Goal: Task Accomplishment & Management: Complete application form

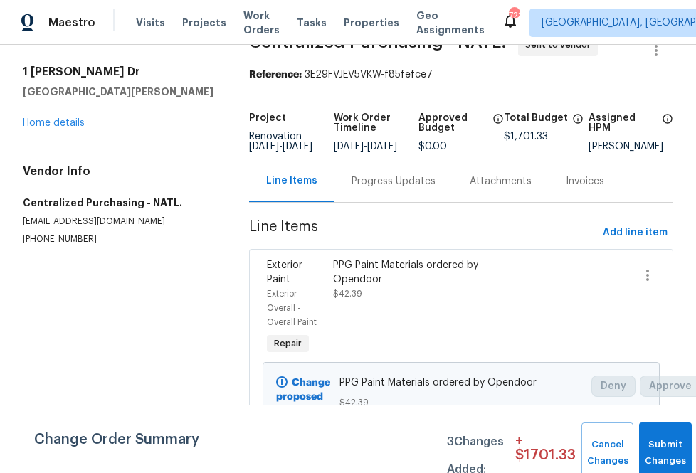
scroll to position [36, 0]
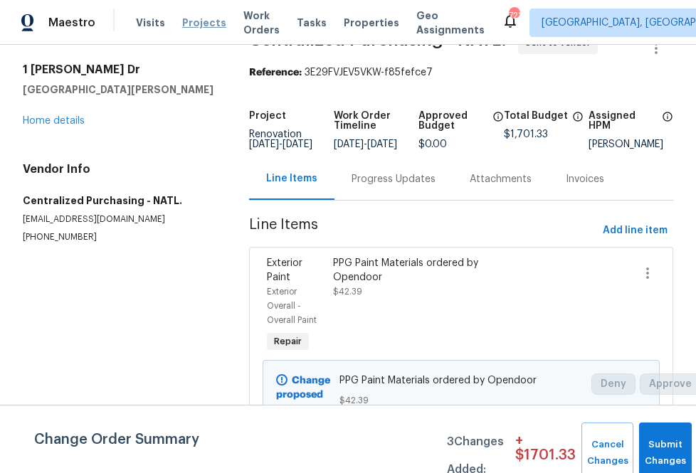
click at [191, 22] on span "Projects" at bounding box center [204, 23] width 44 height 14
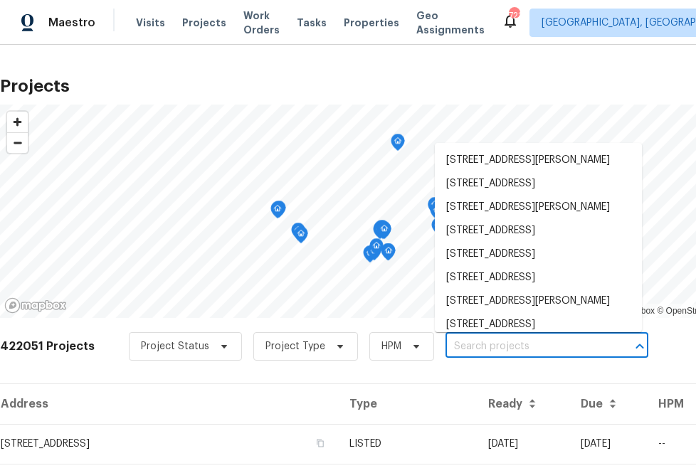
click at [456, 341] on input "text" at bounding box center [526, 347] width 163 height 22
paste input "[STREET_ADDRESS]"
type input "[STREET_ADDRESS]"
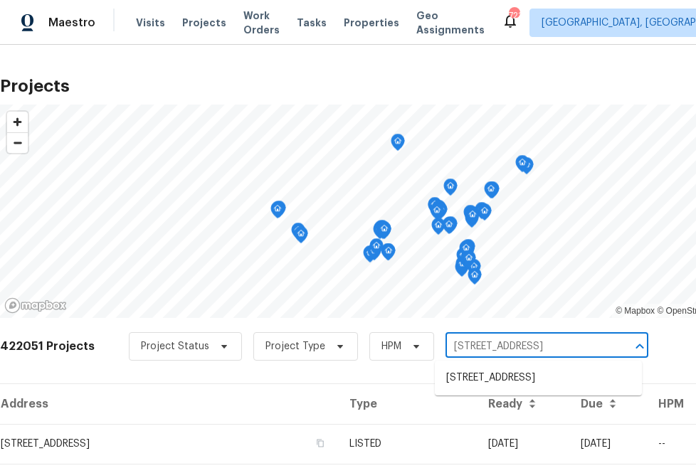
scroll to position [20, 0]
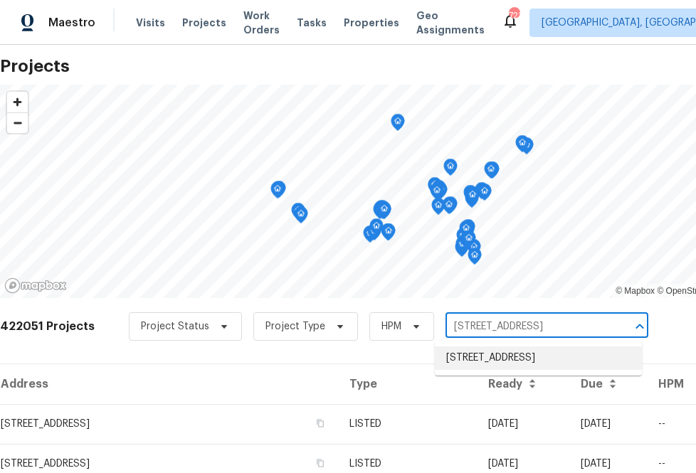
click at [464, 365] on li "[STREET_ADDRESS]" at bounding box center [538, 357] width 207 height 23
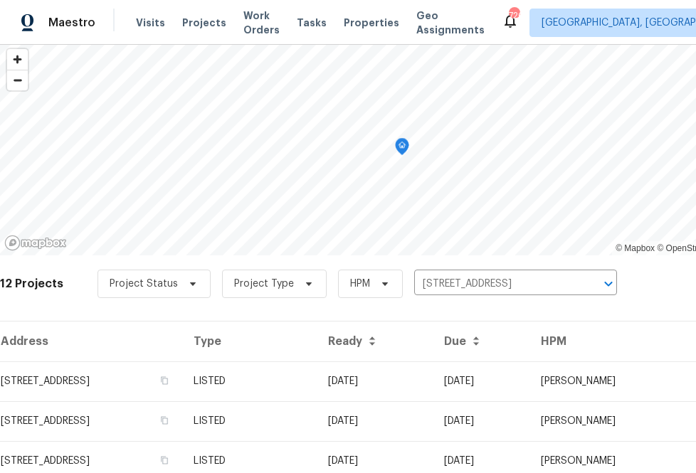
scroll to position [75, 0]
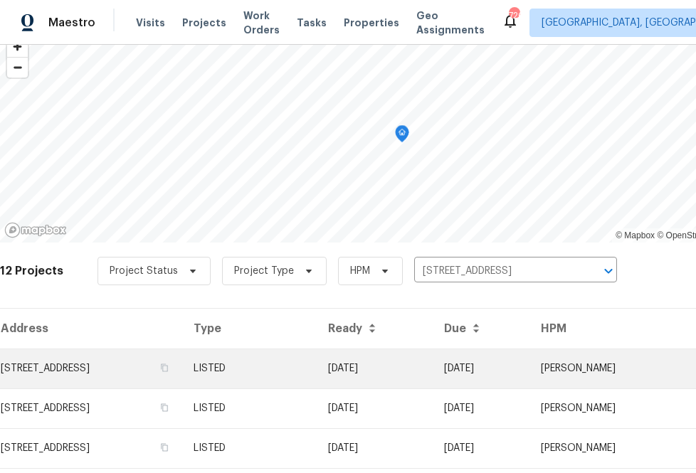
click at [182, 373] on td "[STREET_ADDRESS]" at bounding box center [91, 369] width 182 height 40
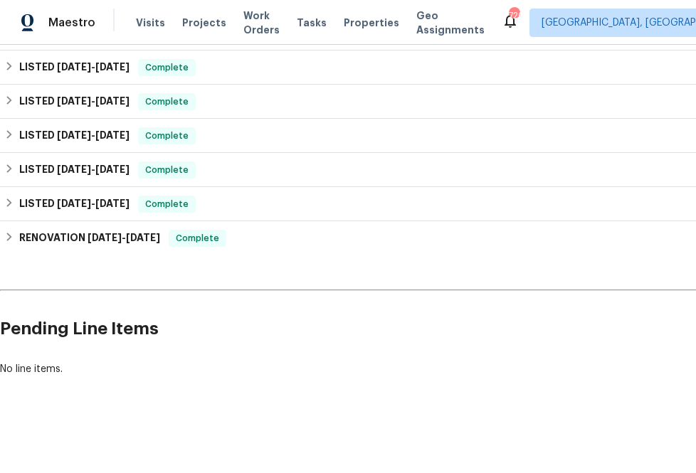
scroll to position [558, 108]
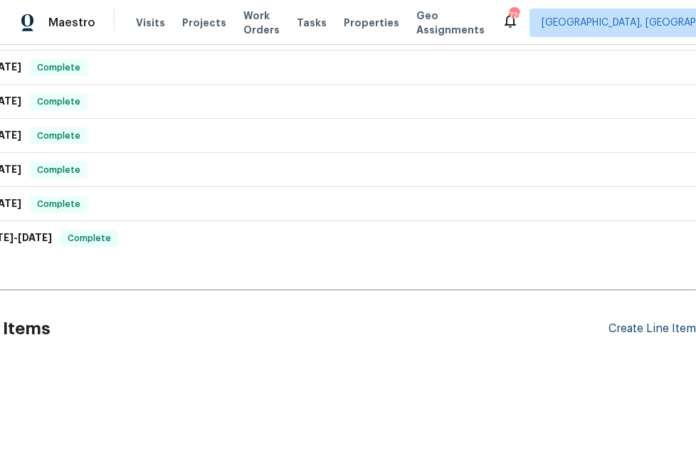
click at [631, 333] on div "Create Line Item" at bounding box center [651, 329] width 87 height 14
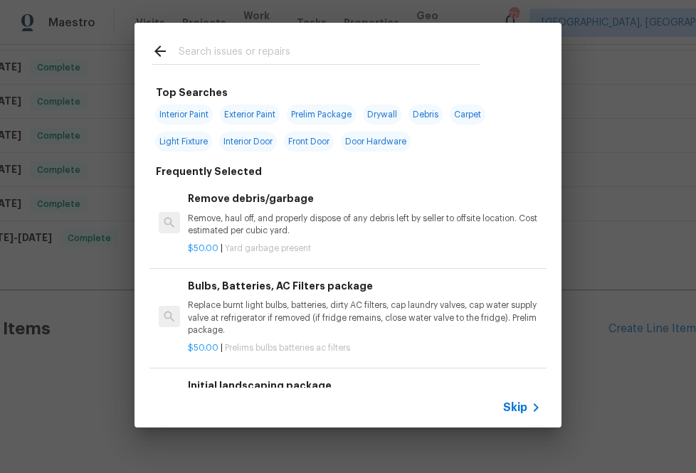
click at [524, 408] on span "Skip" at bounding box center [515, 407] width 24 height 14
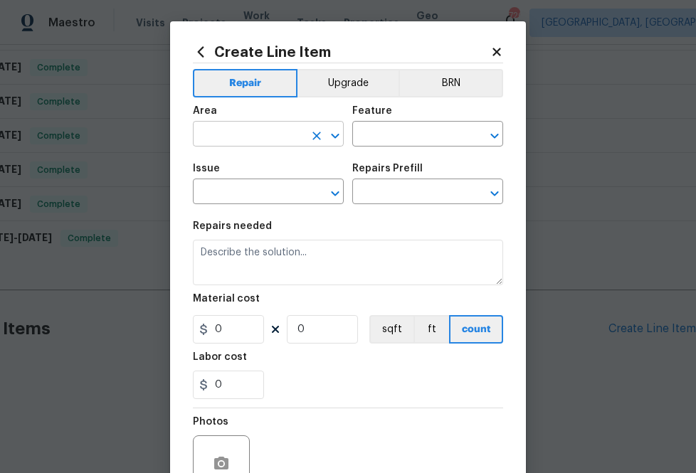
click at [277, 136] on input "text" at bounding box center [248, 135] width 111 height 22
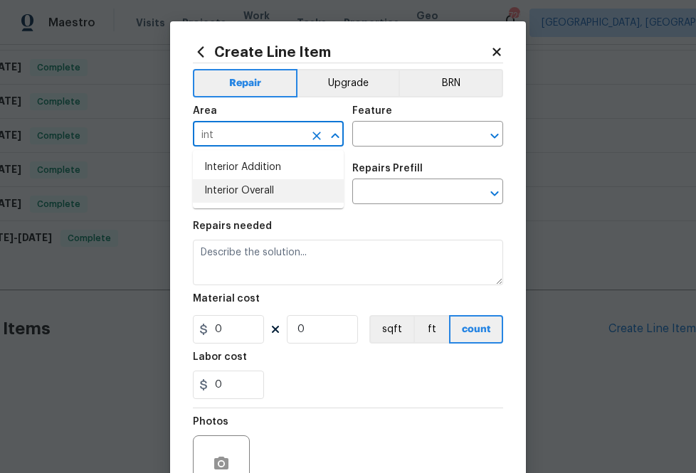
click at [228, 193] on li "Interior Overall" at bounding box center [268, 190] width 151 height 23
type input "Interior Overall"
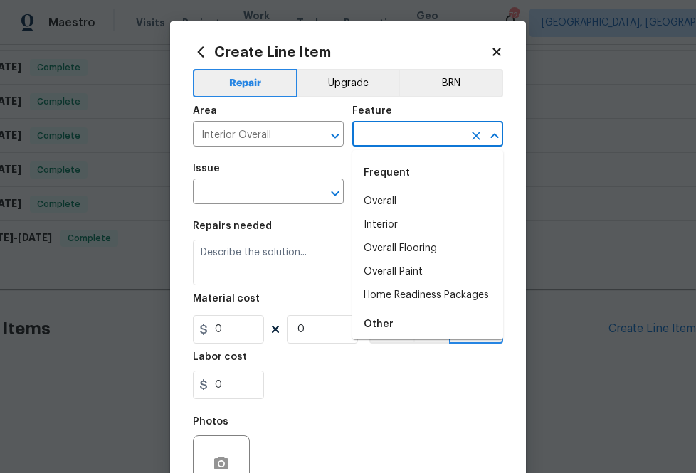
click at [385, 129] on input "text" at bounding box center [407, 135] width 111 height 22
click at [393, 262] on li "Overall Paint" at bounding box center [427, 271] width 151 height 23
type input "Overall Paint"
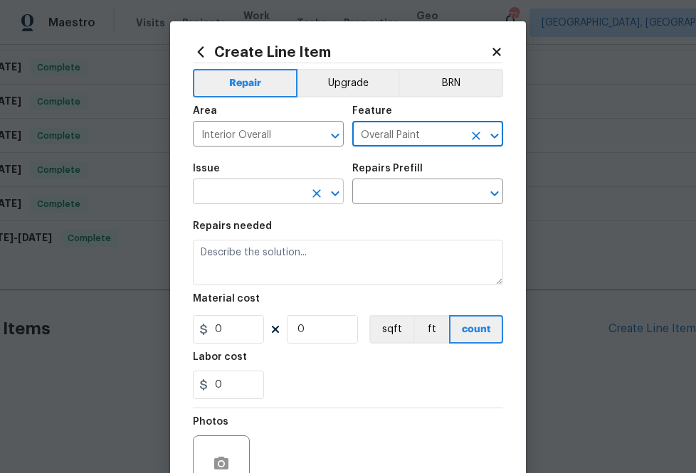
click at [284, 198] on input "text" at bounding box center [248, 193] width 111 height 22
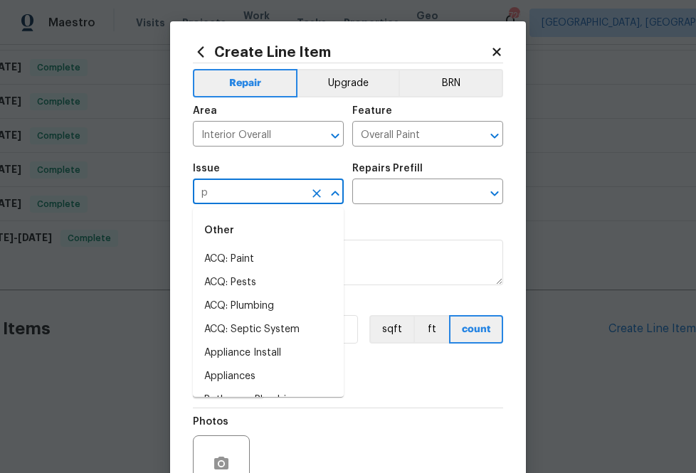
type input "pa"
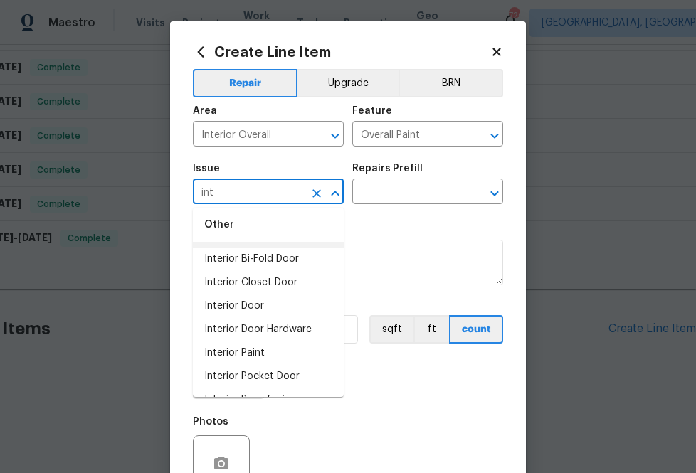
scroll to position [72, 0]
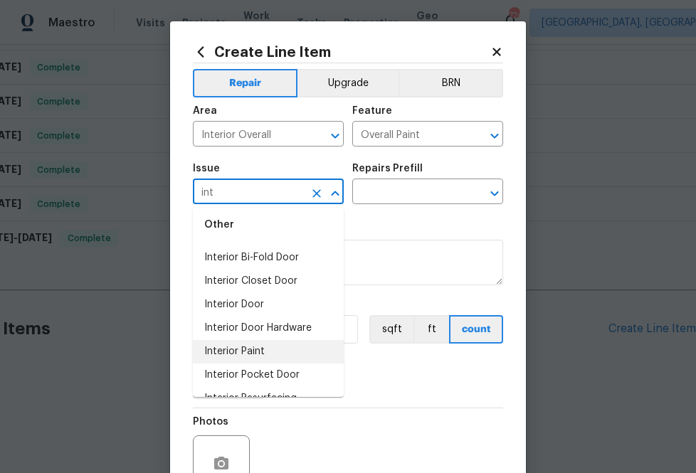
click at [272, 342] on li "Interior Paint" at bounding box center [268, 351] width 151 height 23
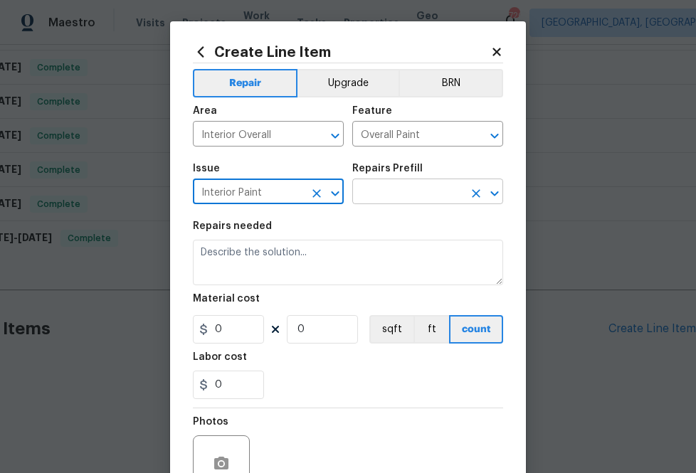
type input "Interior Paint"
click at [370, 203] on input "text" at bounding box center [407, 193] width 111 height 22
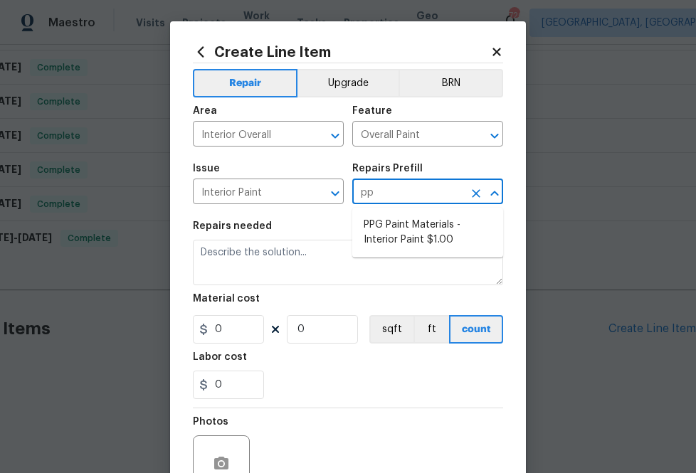
type input "ppg"
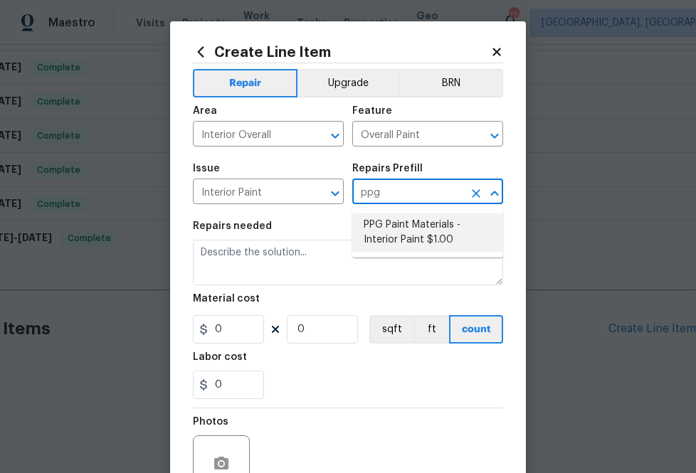
click at [381, 223] on li "PPG Paint Materials - Interior Paint $1.00" at bounding box center [427, 232] width 151 height 38
type input "PPG Paint Materials - Interior Paint $1.00"
type textarea "PPG Paint Materials ordered by Opendoor"
type input "1"
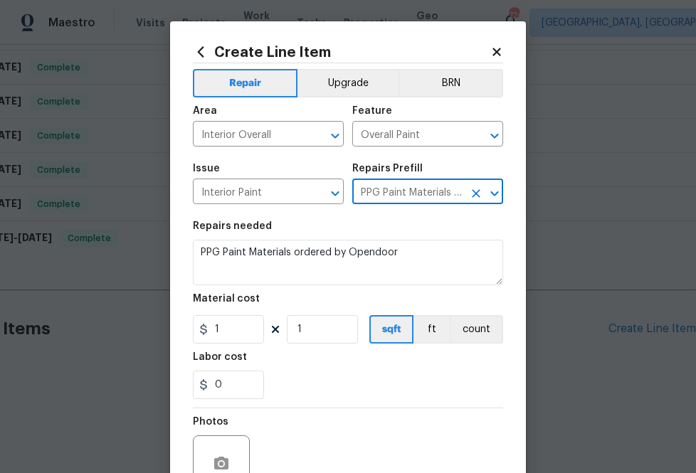
type input "PPG Paint Materials - Interior Paint $1.00"
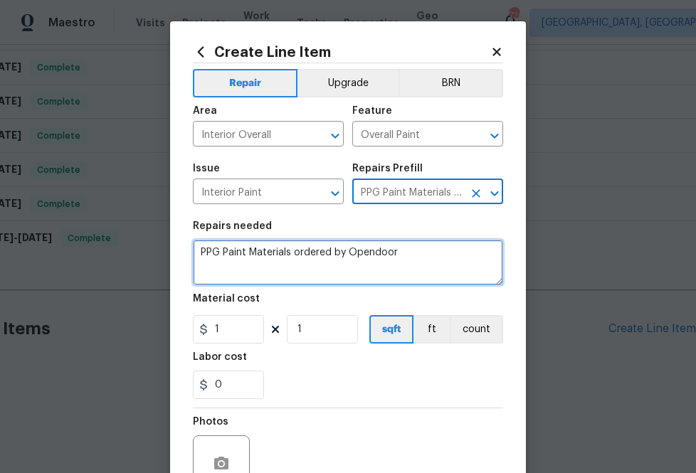
click at [294, 275] on textarea "PPG Paint Materials ordered by Opendoor" at bounding box center [348, 263] width 310 height 46
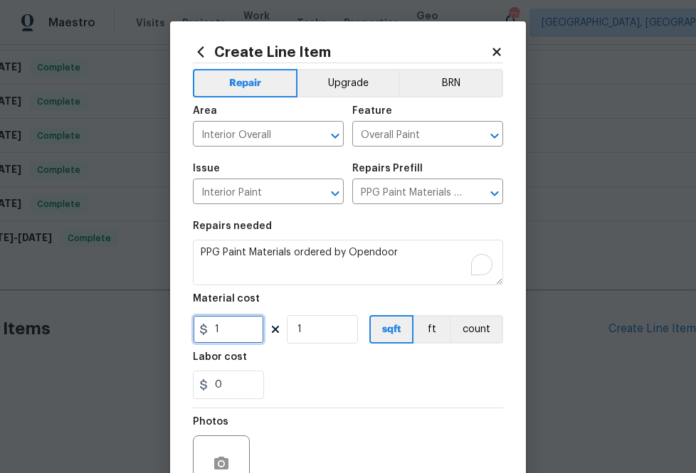
click at [233, 325] on input "1" at bounding box center [228, 329] width 71 height 28
click at [250, 324] on input "1" at bounding box center [228, 329] width 71 height 28
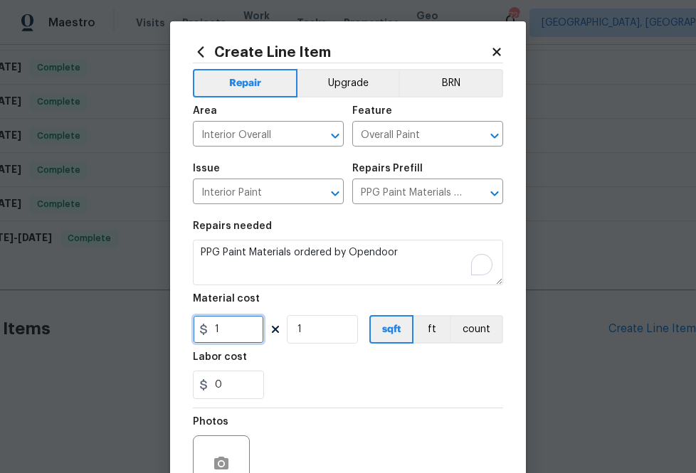
paste input "text"
click at [229, 338] on input "1" at bounding box center [228, 329] width 71 height 28
paste input "55.95"
type input "55.95"
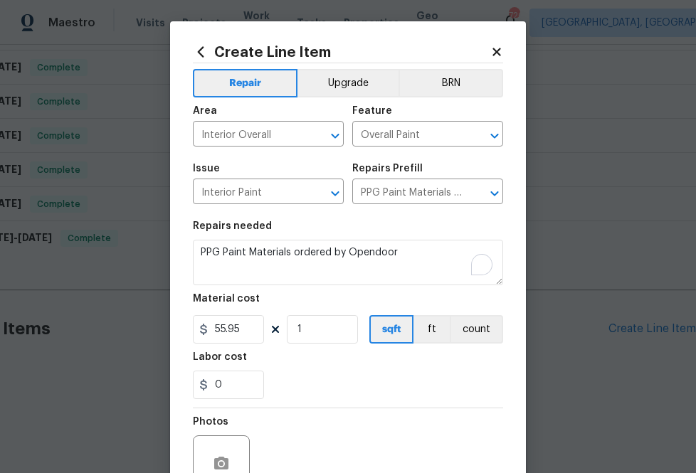
click at [314, 357] on div "Labor cost" at bounding box center [348, 361] width 310 height 18
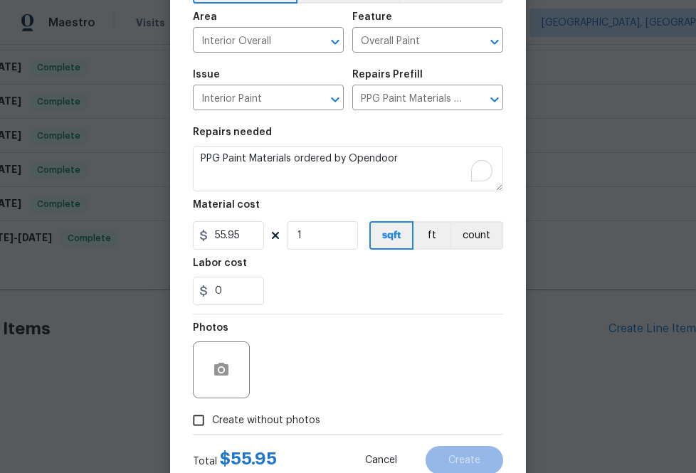
scroll to position [102, 0]
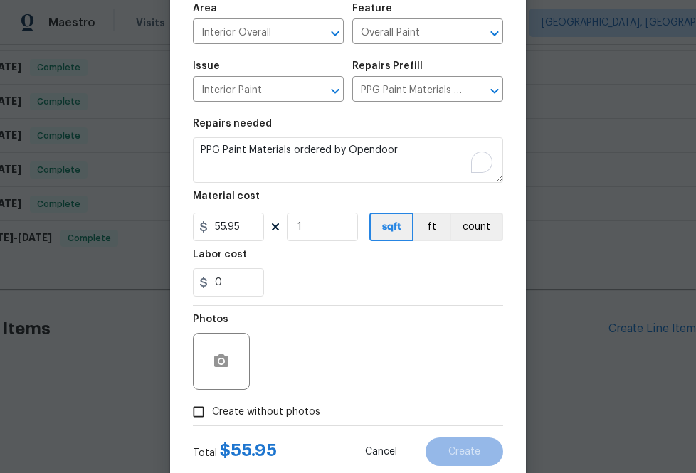
click at [286, 409] on span "Create without photos" at bounding box center [266, 412] width 108 height 15
click at [212, 409] on input "Create without photos" at bounding box center [198, 411] width 27 height 27
checkbox input "true"
click at [324, 375] on textarea "To enrich screen reader interactions, please activate Accessibility in Grammarl…" at bounding box center [382, 361] width 242 height 57
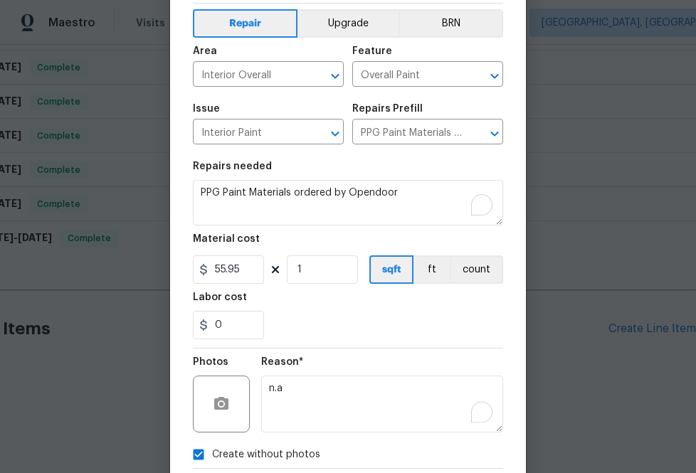
scroll to position [140, 0]
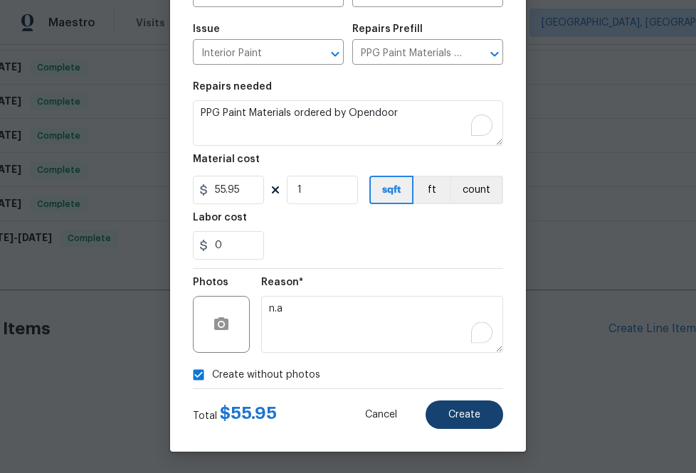
type textarea "n.a"
click at [472, 424] on button "Create" at bounding box center [464, 414] width 78 height 28
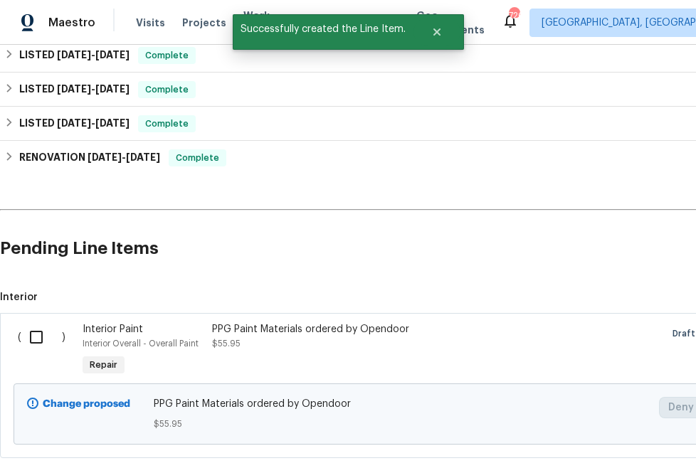
scroll to position [639, 0]
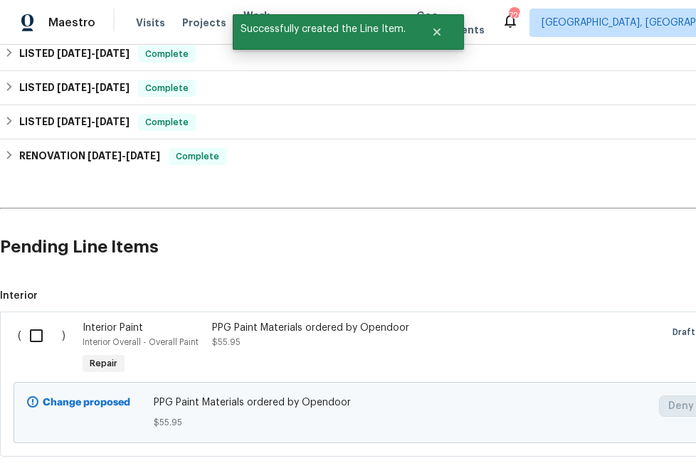
click at [36, 333] on input "checkbox" at bounding box center [41, 336] width 41 height 30
checkbox input "true"
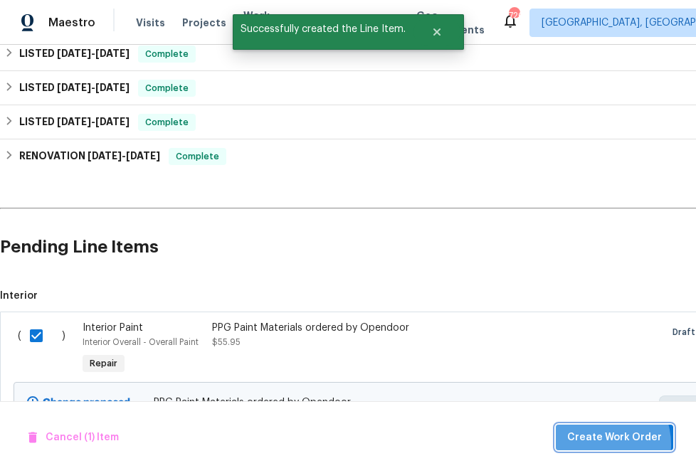
click at [603, 444] on span "Create Work Order" at bounding box center [614, 438] width 95 height 18
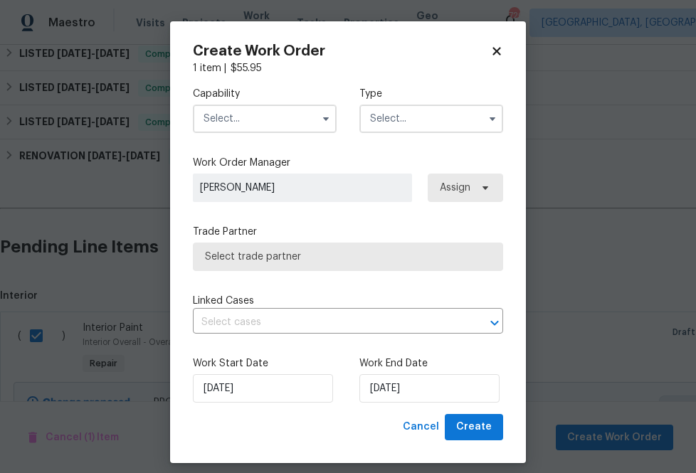
click at [300, 123] on input "text" at bounding box center [265, 119] width 144 height 28
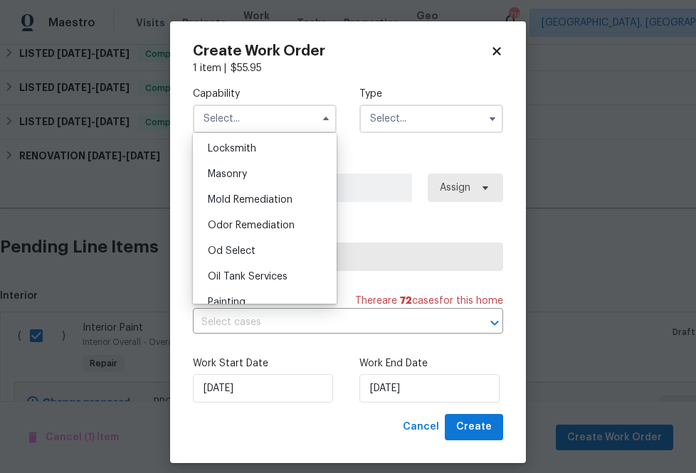
scroll to position [1140, 0]
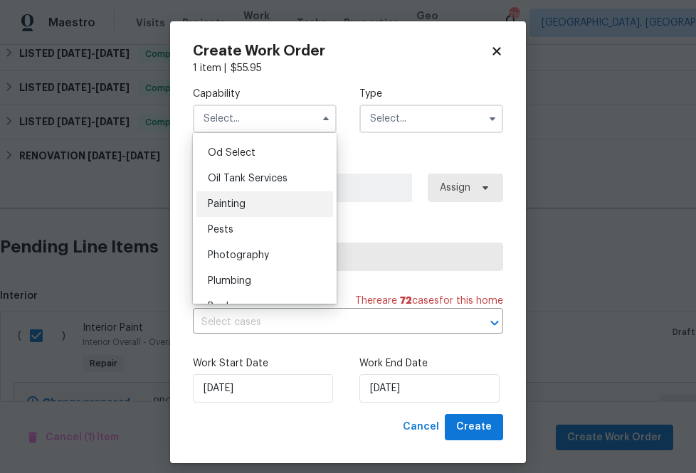
click at [294, 207] on div "Painting" at bounding box center [264, 204] width 137 height 26
type input "Painting"
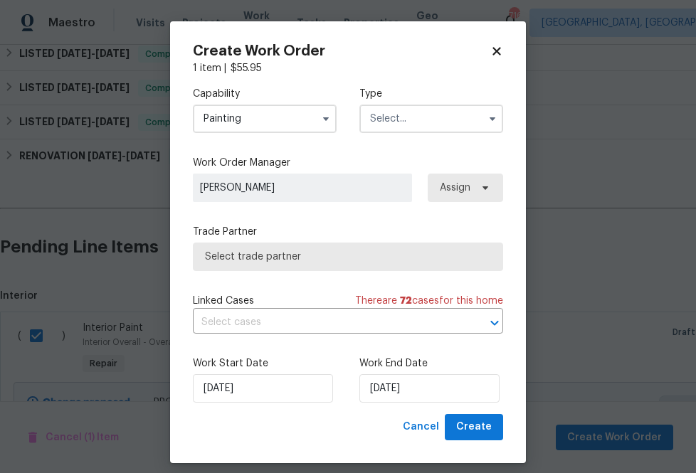
click at [440, 125] on input "text" at bounding box center [431, 119] width 144 height 28
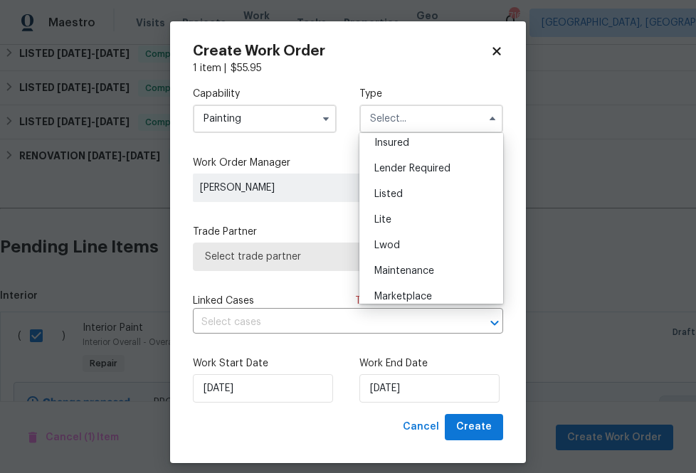
scroll to position [130, 0]
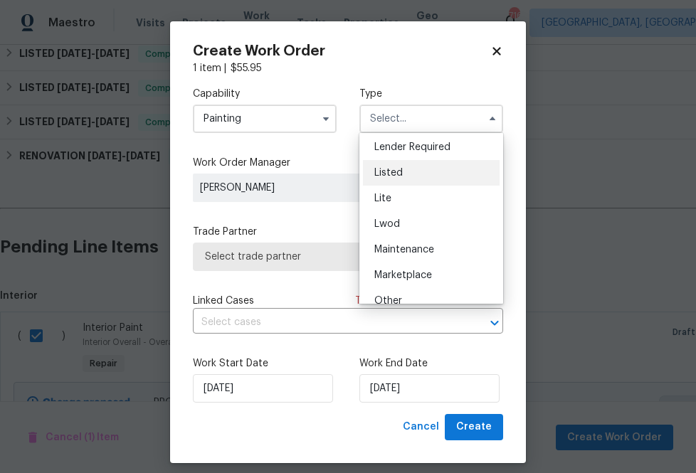
click at [432, 174] on div "Listed" at bounding box center [431, 173] width 137 height 26
type input "Listed"
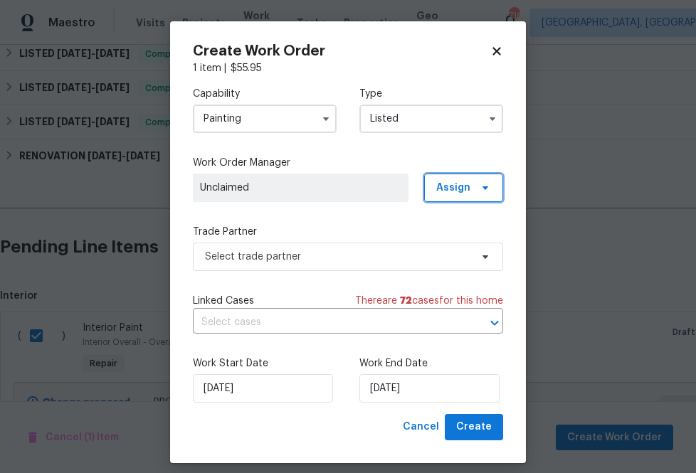
click at [459, 193] on span "Assign" at bounding box center [453, 188] width 34 height 14
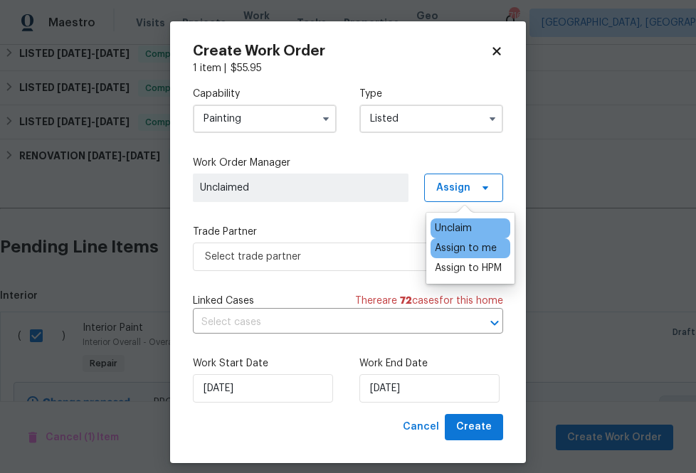
click at [457, 252] on div "Assign to me" at bounding box center [466, 248] width 62 height 14
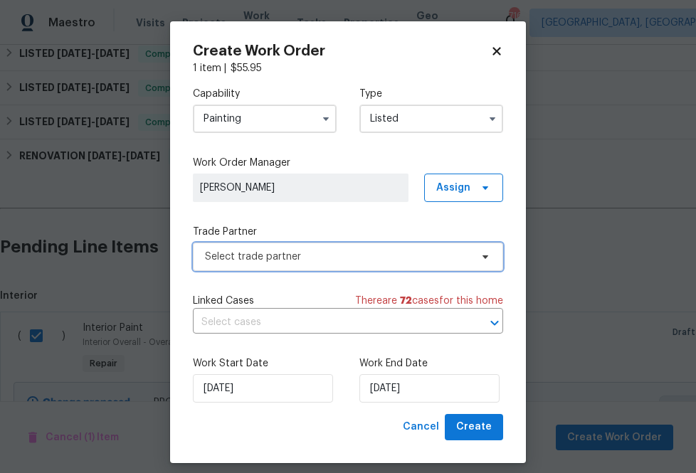
click at [363, 252] on span "Select trade partner" at bounding box center [337, 257] width 265 height 14
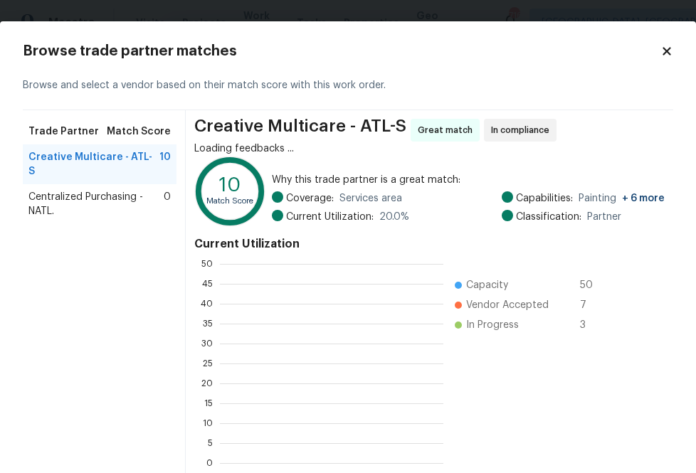
scroll to position [199, 223]
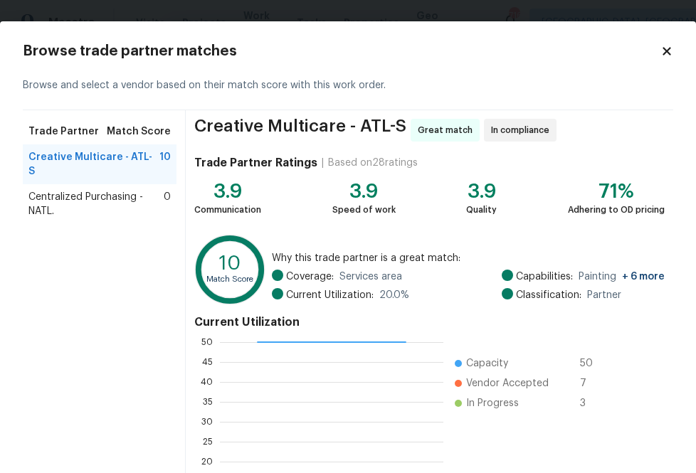
click at [46, 190] on span "Centralized Purchasing - NATL." at bounding box center [95, 204] width 135 height 28
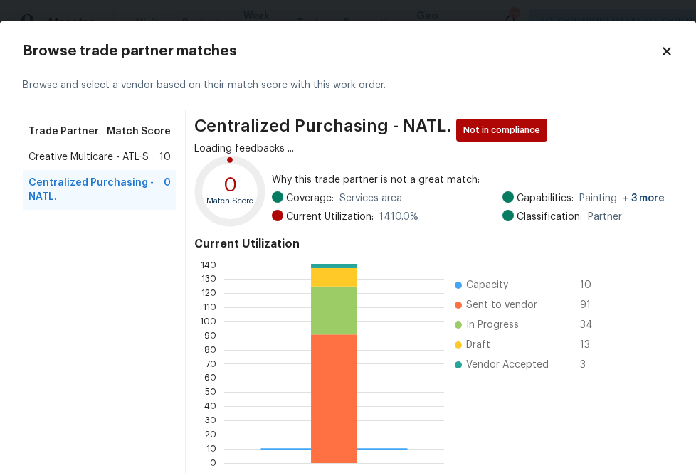
scroll to position [75, 0]
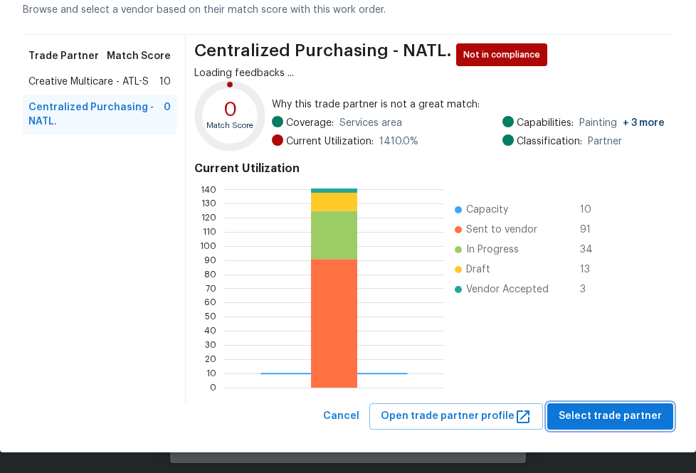
click at [578, 410] on span "Select trade partner" at bounding box center [609, 417] width 103 height 18
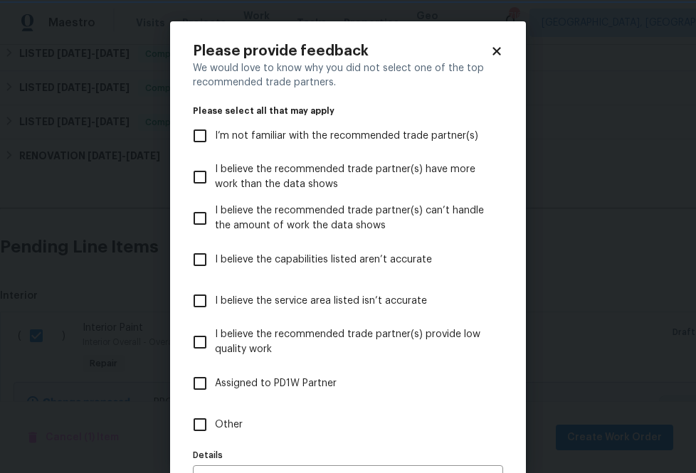
scroll to position [90, 0]
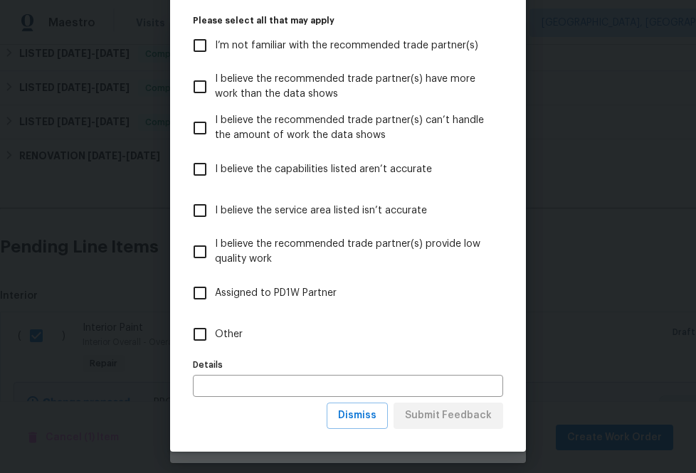
click at [219, 326] on label "Other" at bounding box center [338, 334] width 307 height 41
click at [215, 326] on input "Other" at bounding box center [200, 334] width 30 height 30
checkbox input "true"
click at [415, 400] on div "We would love to know why you did not select one of the top recommended trade p…" at bounding box center [348, 187] width 310 height 432
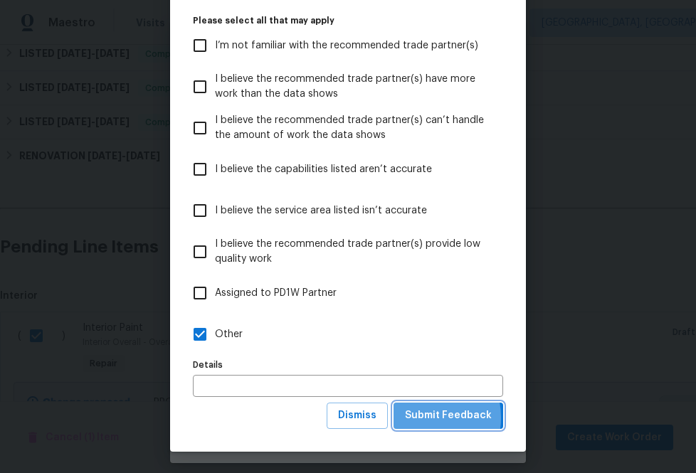
click at [418, 418] on span "Submit Feedback" at bounding box center [448, 416] width 87 height 18
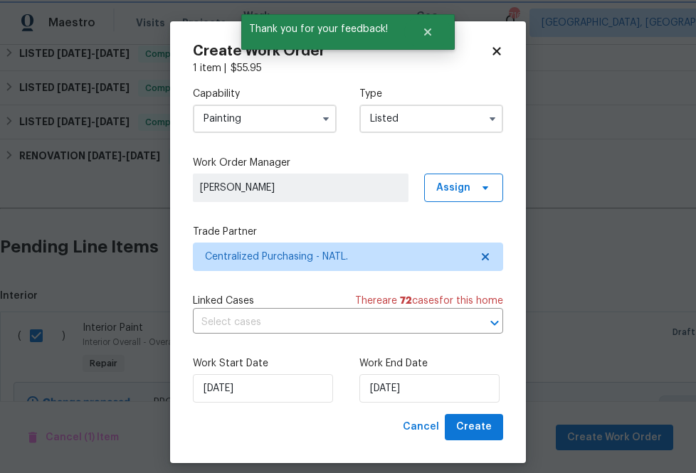
scroll to position [0, 0]
click at [482, 424] on span "Create" at bounding box center [474, 427] width 36 height 18
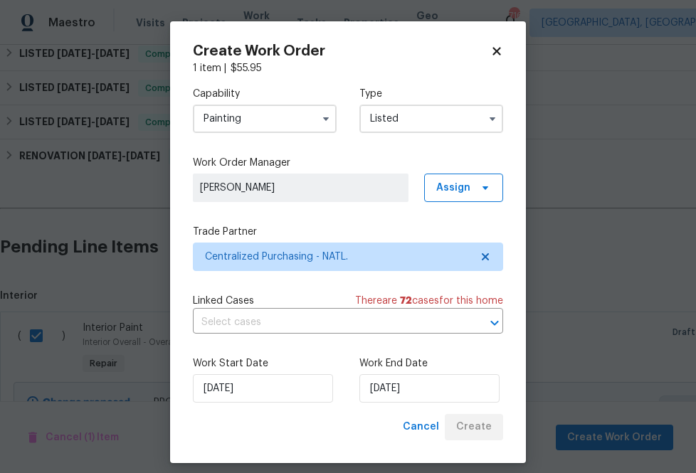
click at [407, 217] on div "Capability Painting Type Listed Work Order Manager [PERSON_NAME] Assign Trade P…" at bounding box center [348, 244] width 310 height 339
click at [351, 336] on div "Capability Painting Type Listed Work Order Manager [PERSON_NAME] Assign Trade P…" at bounding box center [348, 244] width 310 height 339
checkbox input "false"
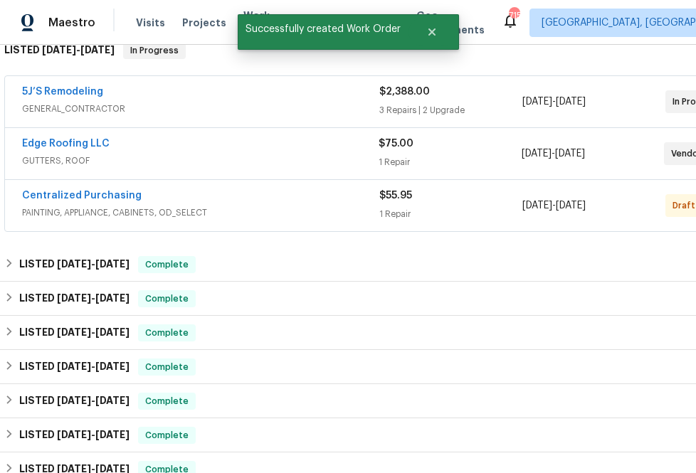
scroll to position [89, 0]
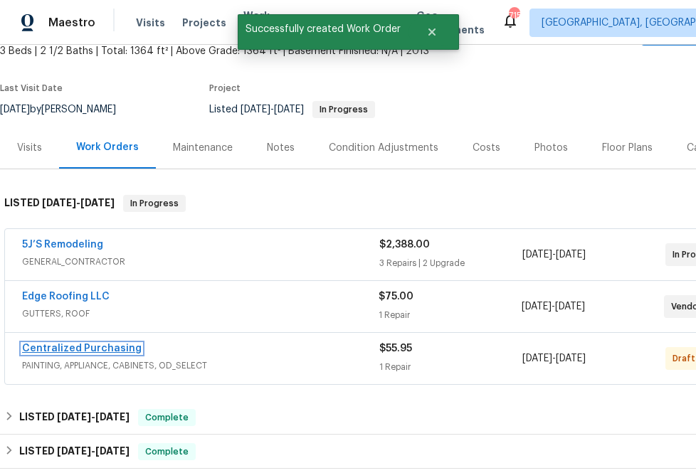
click at [44, 347] on link "Centralized Purchasing" at bounding box center [81, 349] width 119 height 10
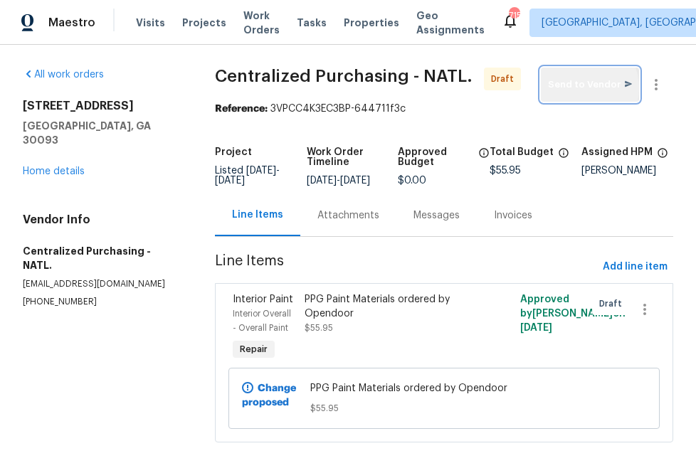
click at [580, 88] on span "Send to Vendor" at bounding box center [590, 85] width 84 height 16
